Goal: Task Accomplishment & Management: Manage account settings

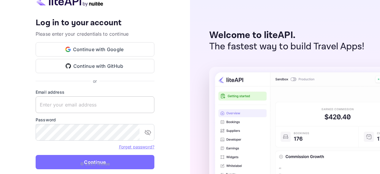
click at [106, 108] on input "text" at bounding box center [95, 104] width 119 height 17
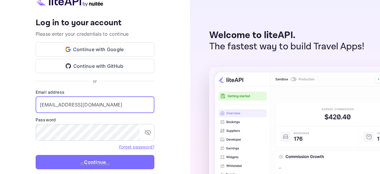
type input "[EMAIL_ADDRESS][DOMAIN_NAME]"
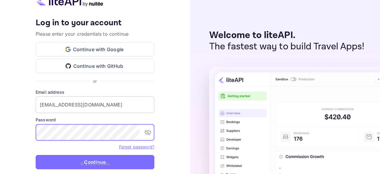
click at [36, 155] on button "Continue" at bounding box center [95, 162] width 119 height 14
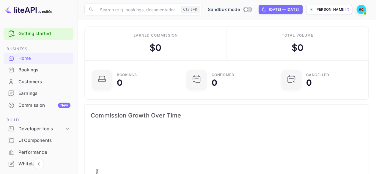
scroll to position [92, 87]
click at [325, 11] on p "[PERSON_NAME]-zitvt.nuitee...." at bounding box center [329, 9] width 28 height 5
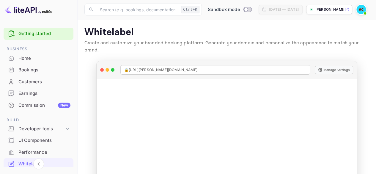
click at [362, 11] on img at bounding box center [361, 10] width 10 height 10
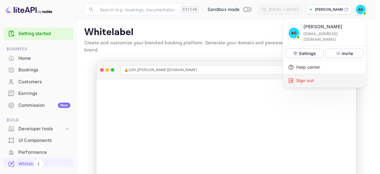
click at [306, 74] on div "Sign out" at bounding box center [325, 80] width 83 height 13
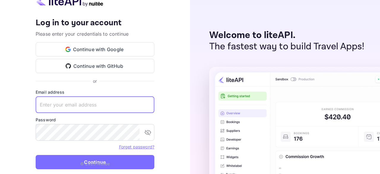
click at [126, 111] on input "text" at bounding box center [95, 104] width 119 height 17
click at [125, 109] on input "text" at bounding box center [95, 104] width 119 height 17
type input "[EMAIL_ADDRESS][DOMAIN_NAME]"
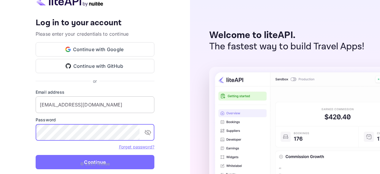
click at [36, 155] on button "Continue" at bounding box center [95, 162] width 119 height 14
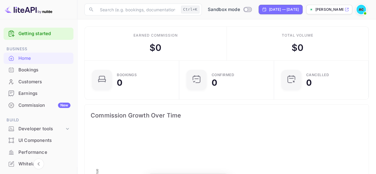
scroll to position [92, 87]
click at [319, 11] on p "[PERSON_NAME]-zitvt.nuitee...." at bounding box center [329, 9] width 28 height 5
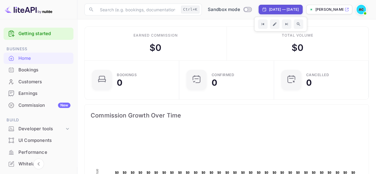
click at [336, 9] on p "[PERSON_NAME]-zitvt.nuitee...." at bounding box center [329, 9] width 28 height 5
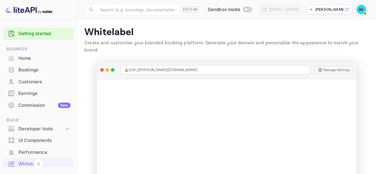
drag, startPoint x: 0, startPoint y: 0, endPoint x: 361, endPoint y: 12, distance: 361.3
click at [361, 12] on img at bounding box center [361, 10] width 10 height 10
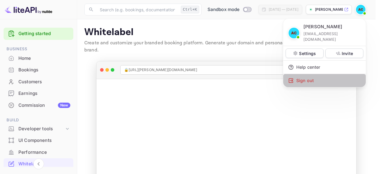
click at [316, 74] on div "Sign out" at bounding box center [325, 80] width 83 height 13
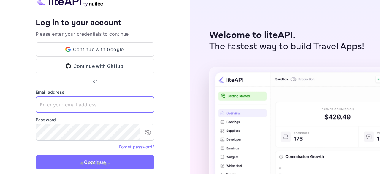
click at [81, 107] on input "text" at bounding box center [95, 104] width 119 height 17
type input "[EMAIL_ADDRESS][DOMAIN_NAME]"
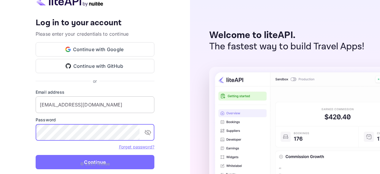
click at [36, 155] on button "Continue" at bounding box center [95, 162] width 119 height 14
